Goal: Information Seeking & Learning: Learn about a topic

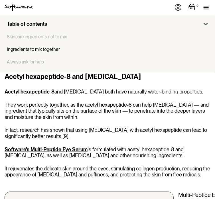
scroll to position [1472, 0]
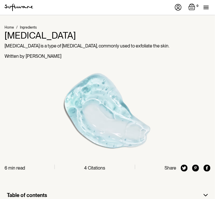
scroll to position [234, 0]
